Goal: Browse casually: Explore the website without a specific task or goal

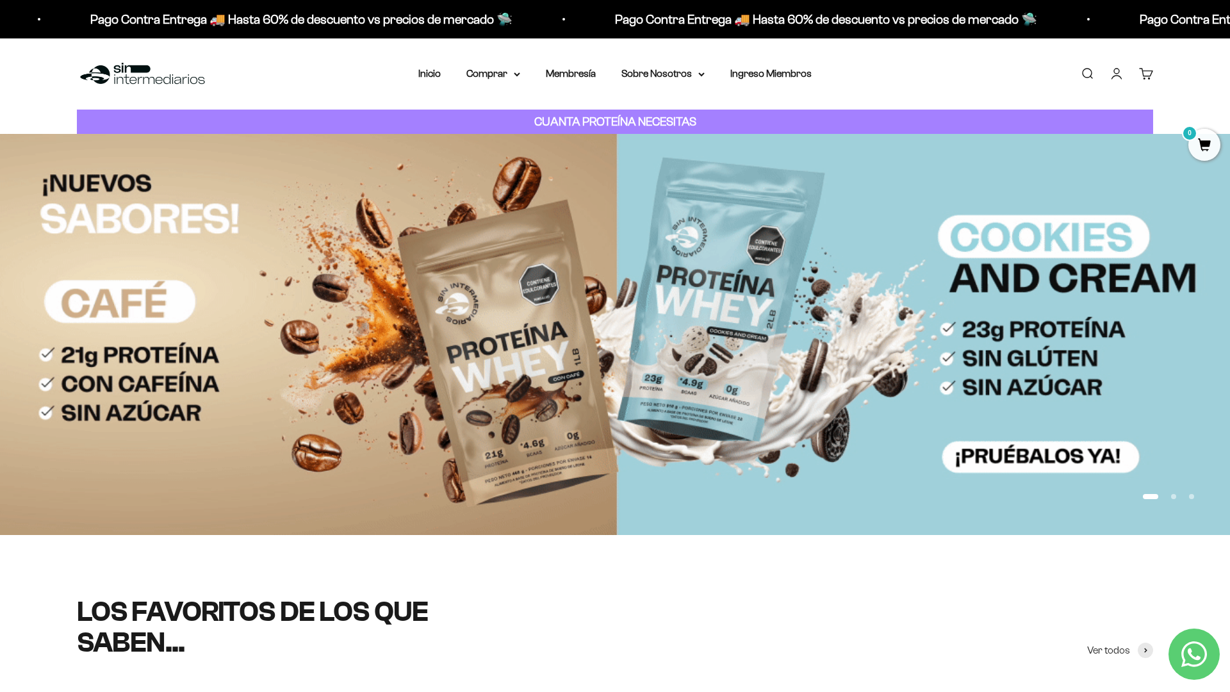
scroll to position [87, 0]
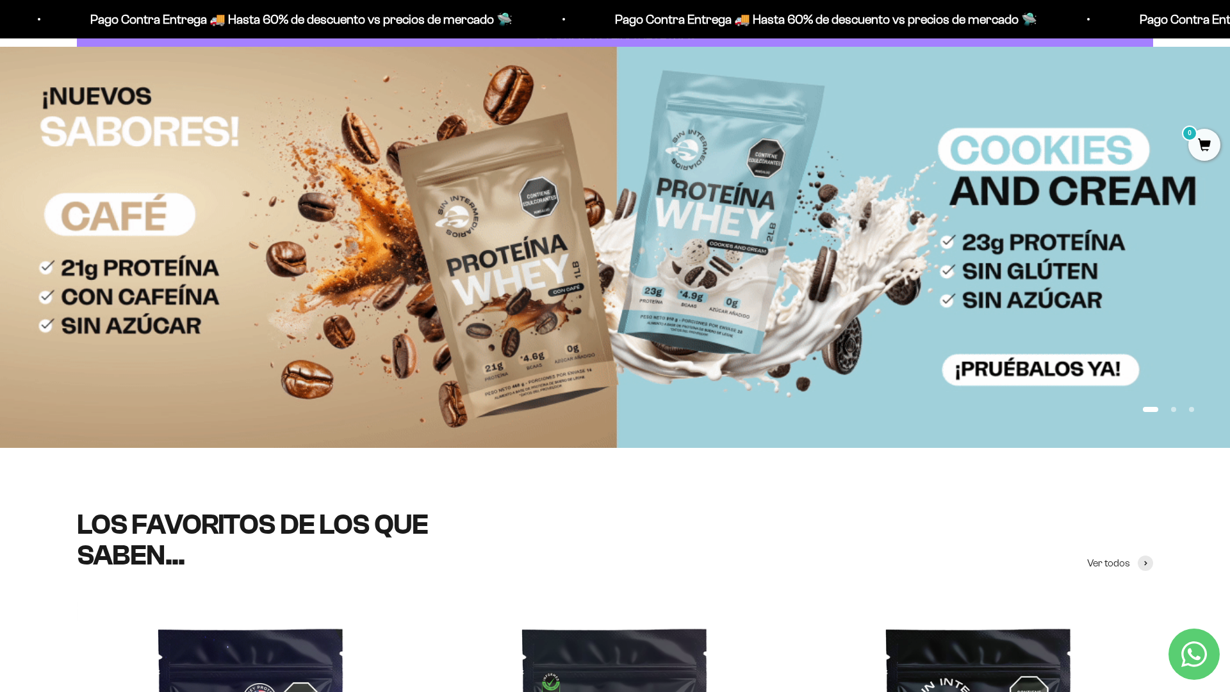
scroll to position [254, 0]
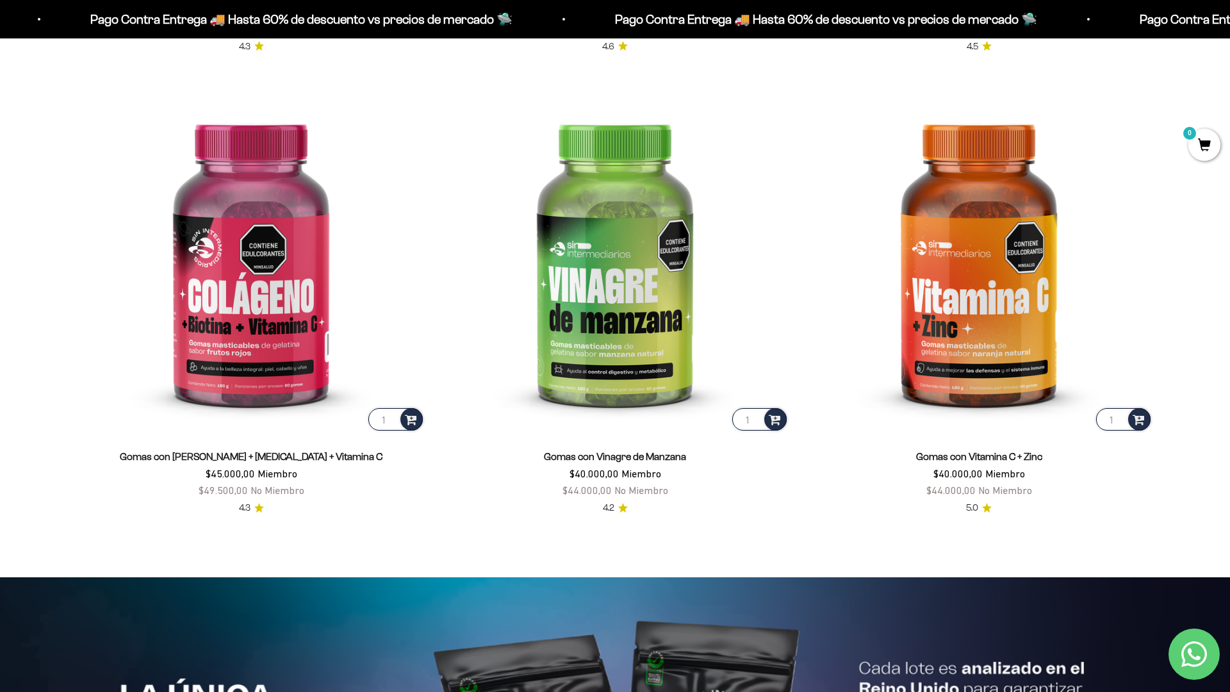
click at [1123, 691] on html "Ir al contenido Pago Contra Entrega 🚚 Hasta 60% de descuento vs precios [PERSON…" at bounding box center [615, 581] width 1230 height 6190
click at [1230, 29] on html "Ir al contenido Pago Contra Entrega 🚚 Hasta 60% de descuento vs precios [PERSON…" at bounding box center [615, 581] width 1230 height 6191
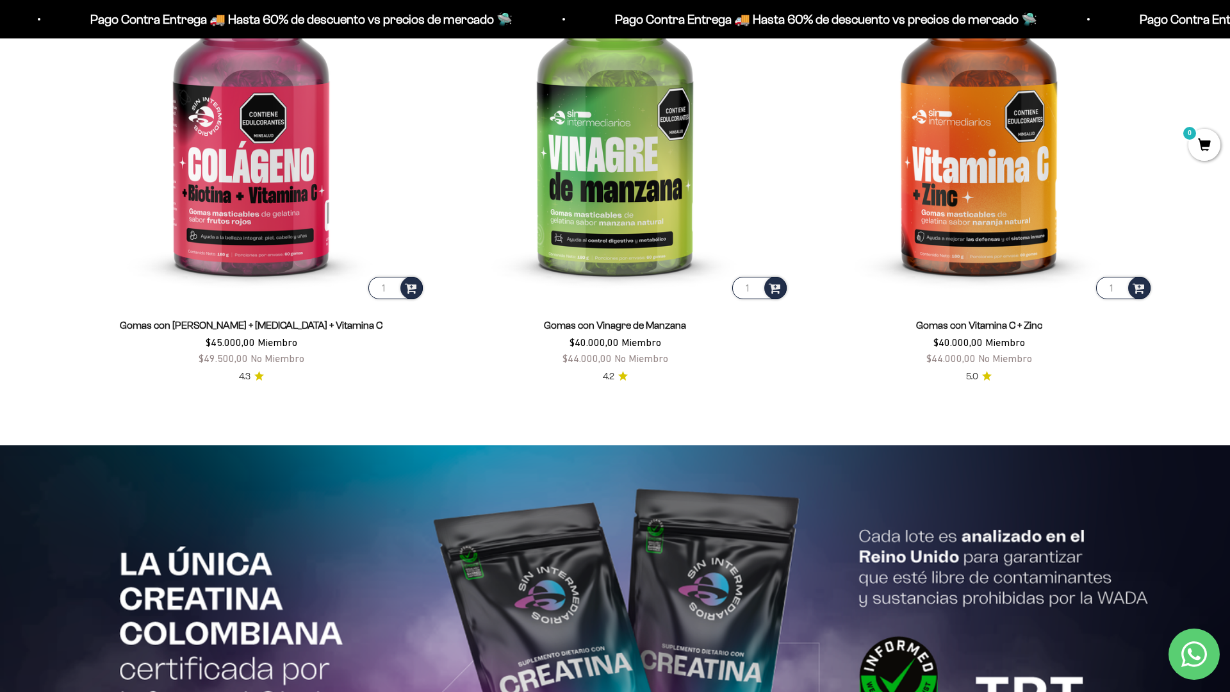
click at [1230, 29] on html "Ir al contenido Pago Contra Entrega 🚚 Hasta 60% de descuento vs precios [PERSON…" at bounding box center [615, 449] width 1230 height 6191
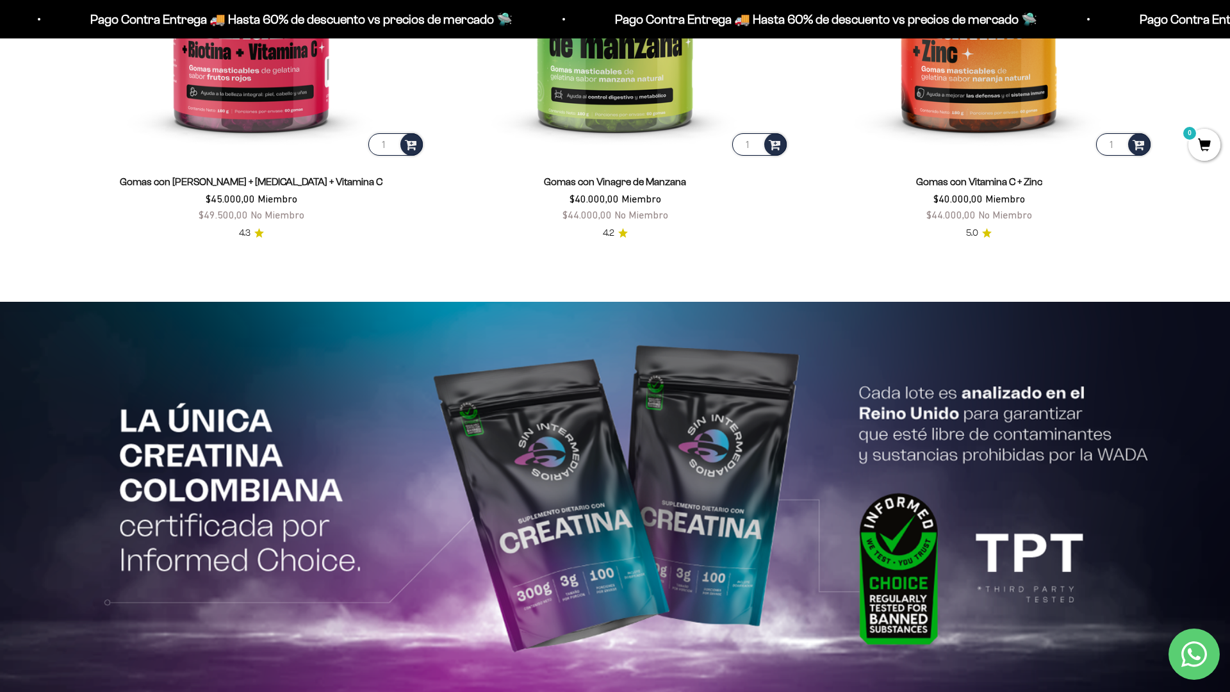
click at [1230, 29] on html "Ir al contenido Pago Contra Entrega 🚚 Hasta 60% de descuento vs precios [PERSON…" at bounding box center [615, 306] width 1230 height 6190
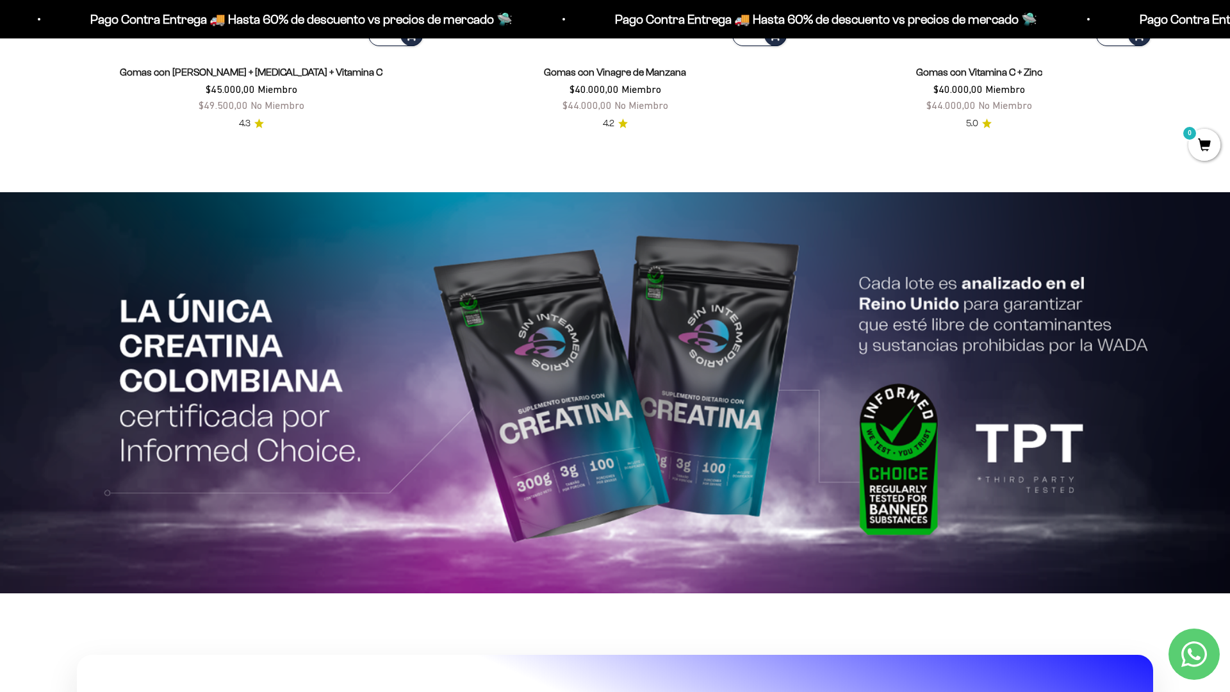
click at [1230, 29] on html "Ir al contenido Pago Contra Entrega 🚚 Hasta 60% de descuento vs precios [PERSON…" at bounding box center [615, 197] width 1230 height 6190
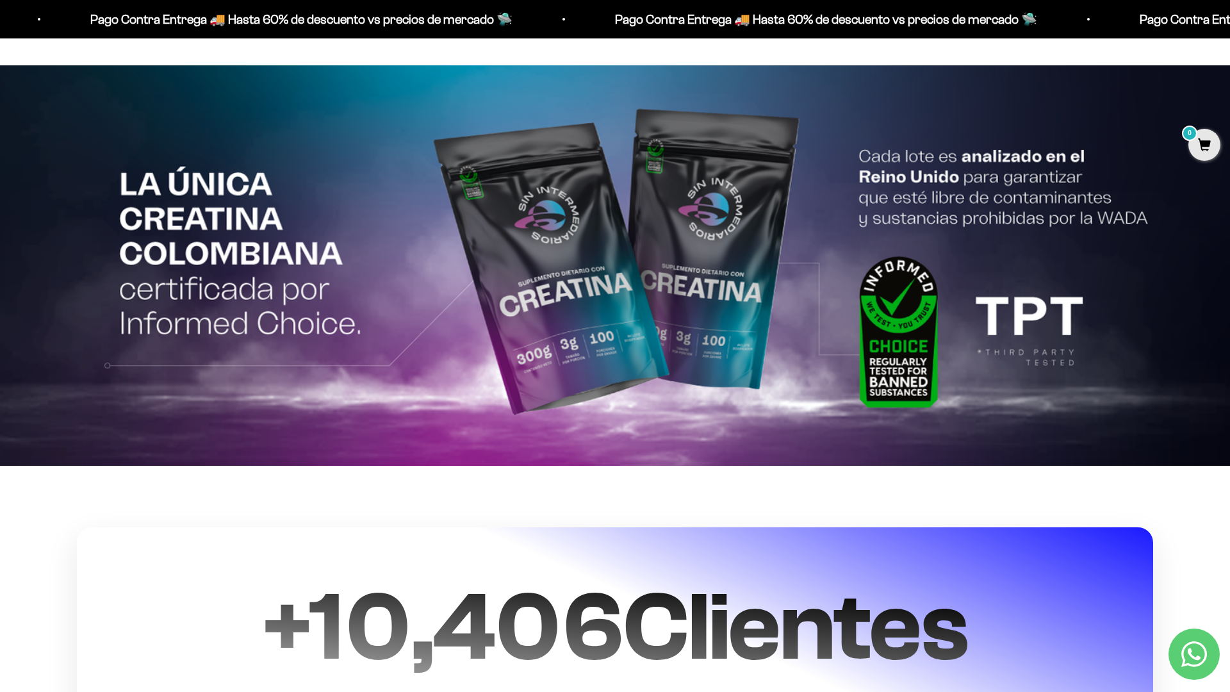
click at [1230, 29] on html "Ir al contenido Pago Contra Entrega 🚚 Hasta 60% de descuento vs precios [PERSON…" at bounding box center [615, 69] width 1230 height 6190
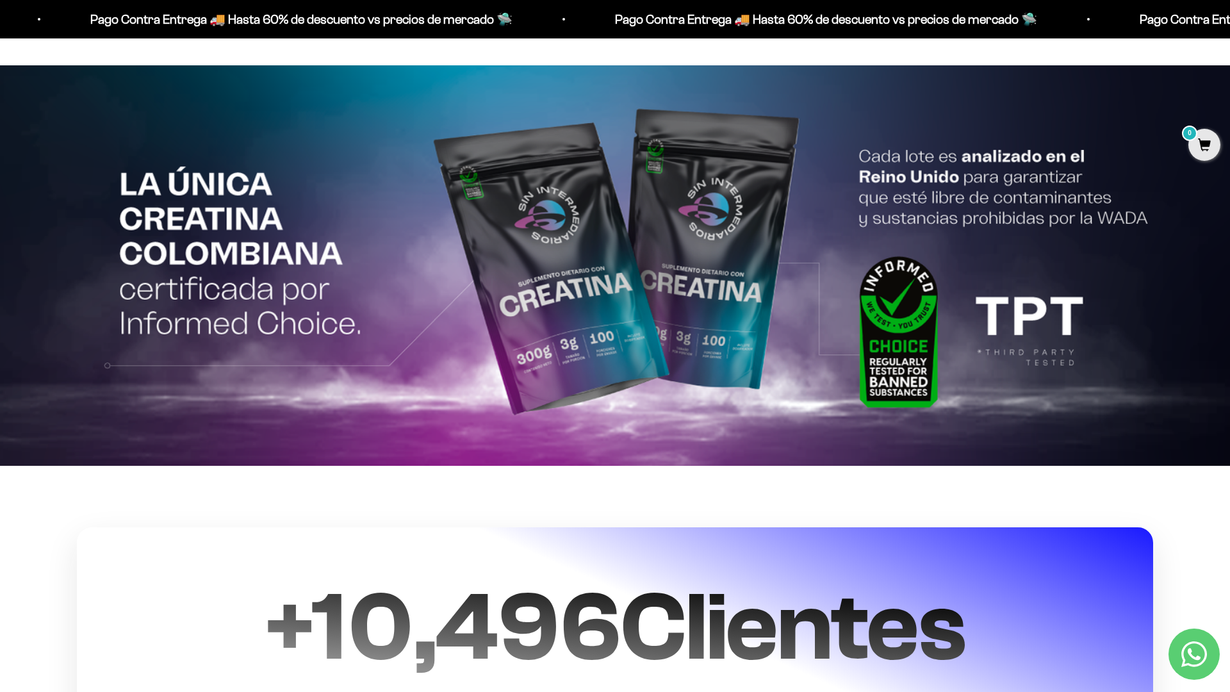
scroll to position [3151, 0]
